Goal: Information Seeking & Learning: Learn about a topic

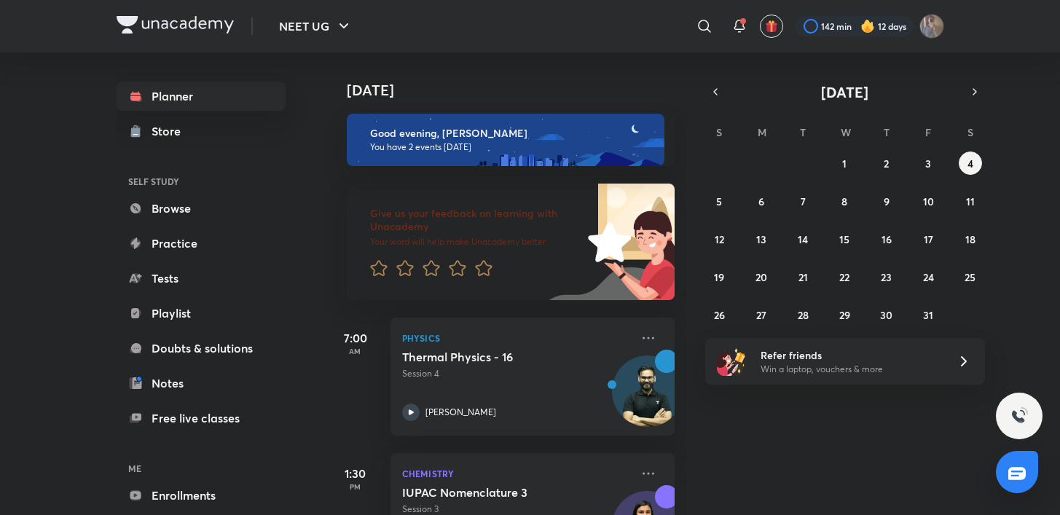
click at [449, 198] on div "Give us your feedback on learning with Unacademy Your word will help make Unaca…" at bounding box center [465, 242] width 236 height 117
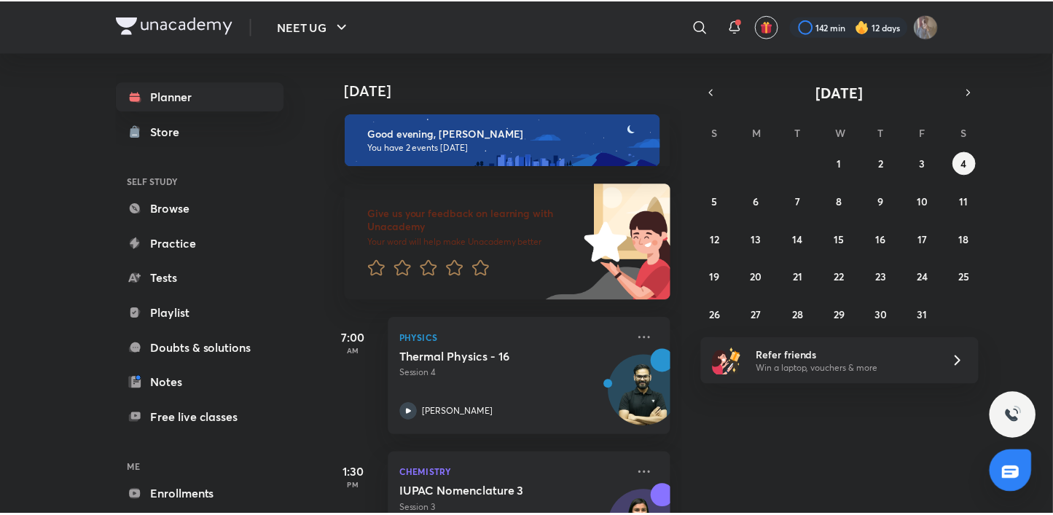
scroll to position [79, 0]
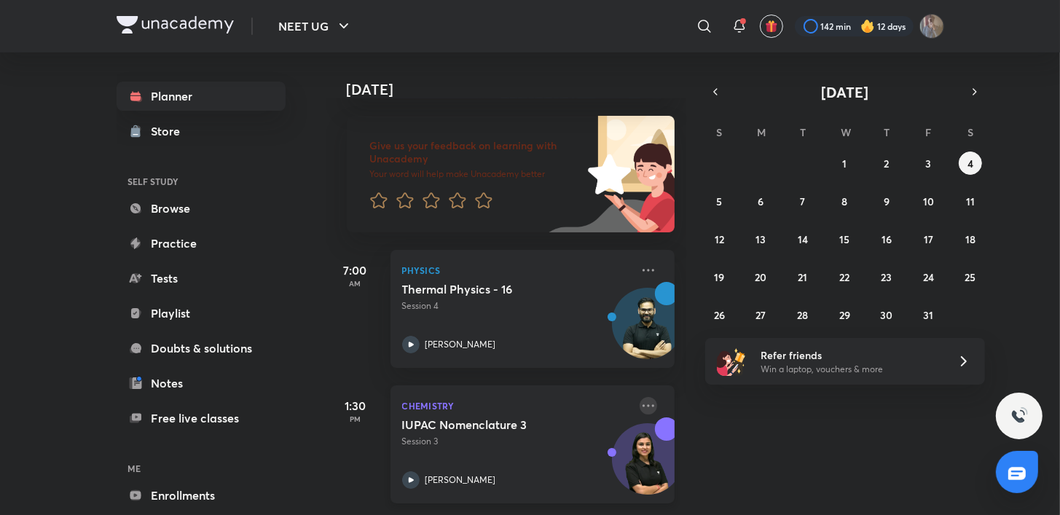
click at [640, 397] on icon at bounding box center [648, 405] width 17 height 17
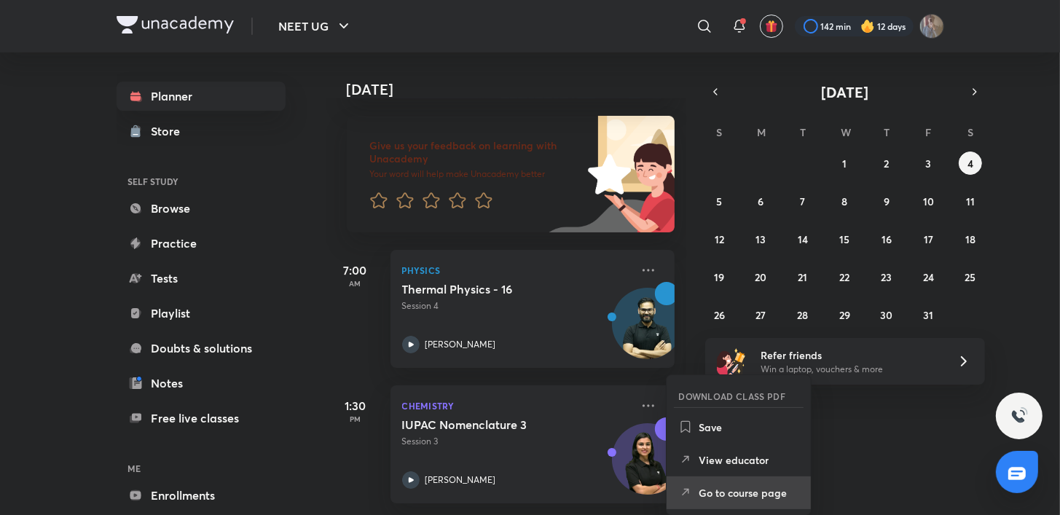
click at [730, 493] on p "Go to course page" at bounding box center [749, 492] width 101 height 15
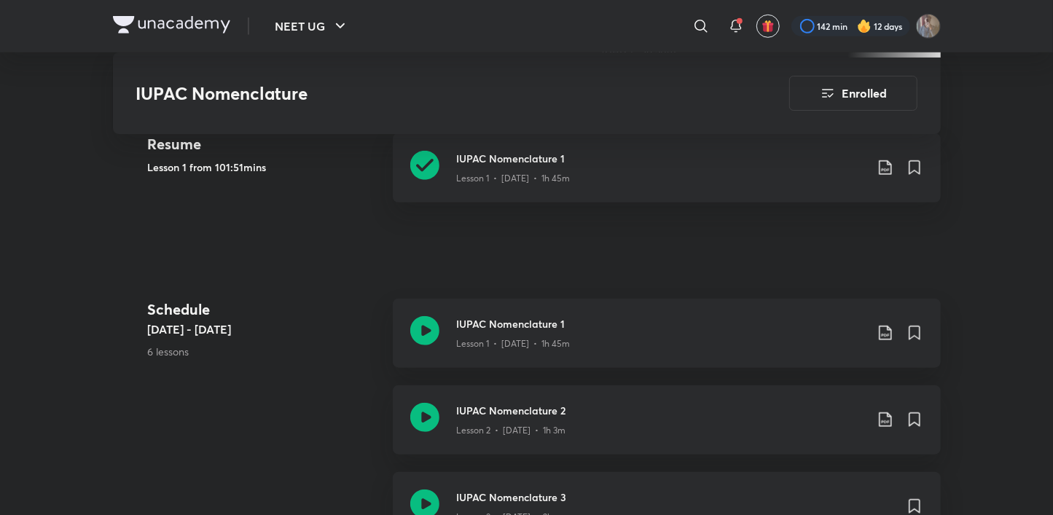
scroll to position [615, 0]
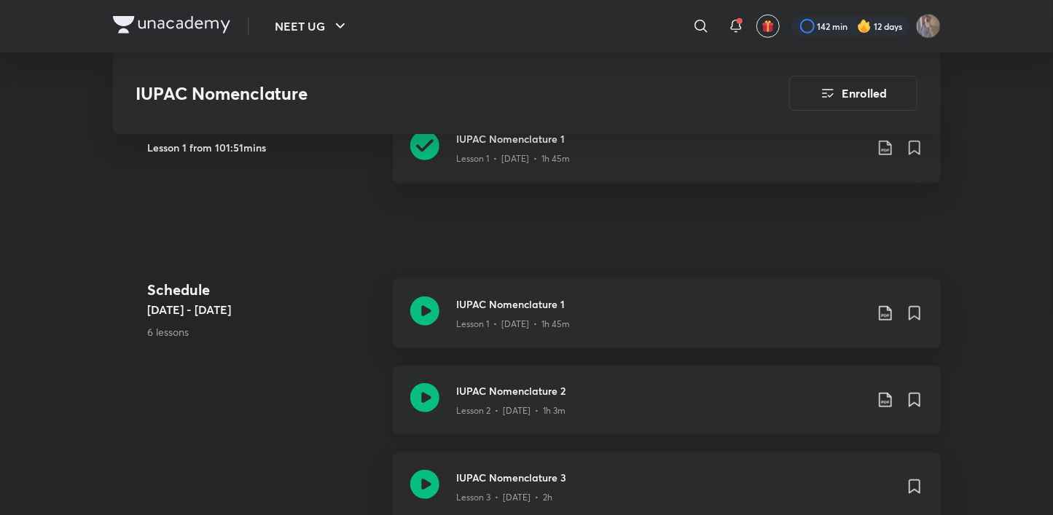
click at [412, 402] on icon at bounding box center [424, 397] width 29 height 29
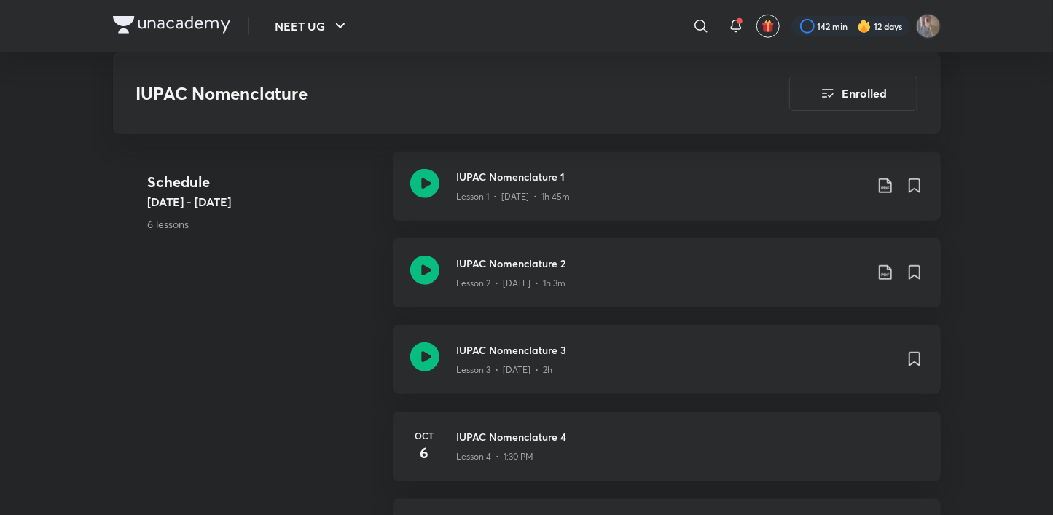
scroll to position [745, 0]
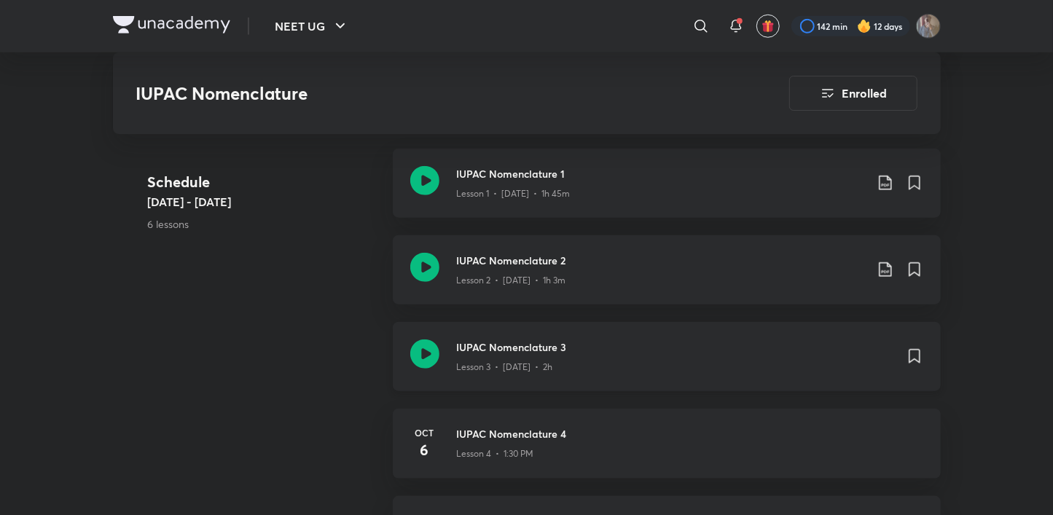
click at [440, 353] on div "IUPAC Nomenclature 3 Lesson 3 • [DATE] • 2h" at bounding box center [667, 356] width 548 height 69
